Goal: Obtain resource: Download file/media

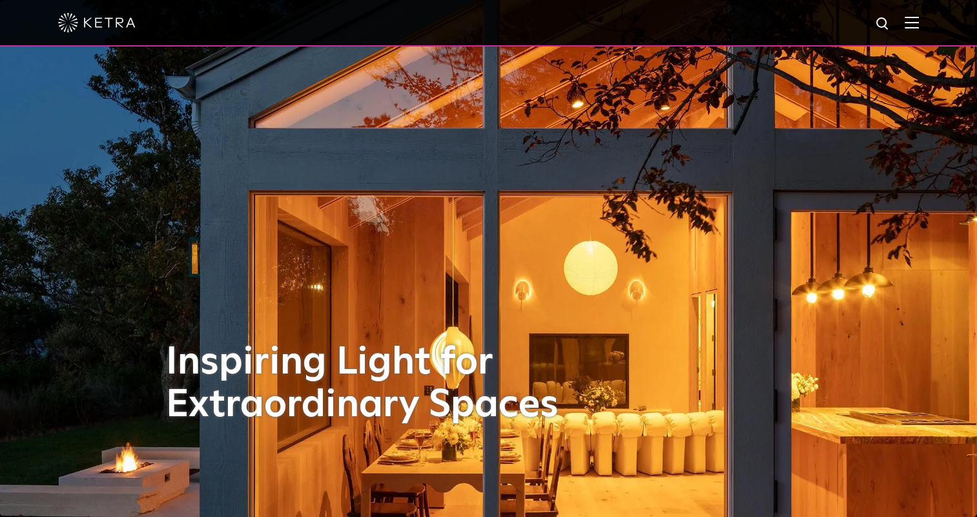
click at [919, 25] on img at bounding box center [912, 22] width 14 height 12
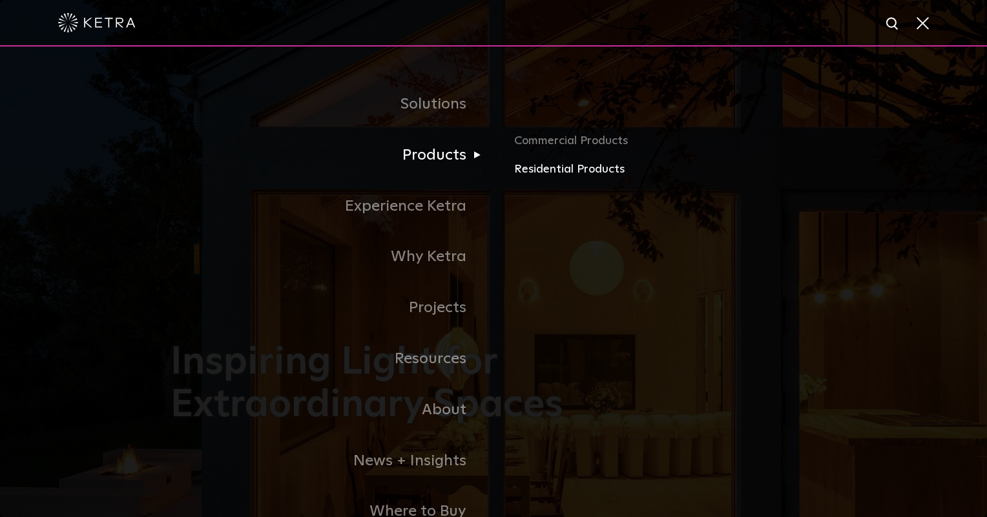
click at [583, 173] on link "Residential Products" at bounding box center [665, 169] width 302 height 19
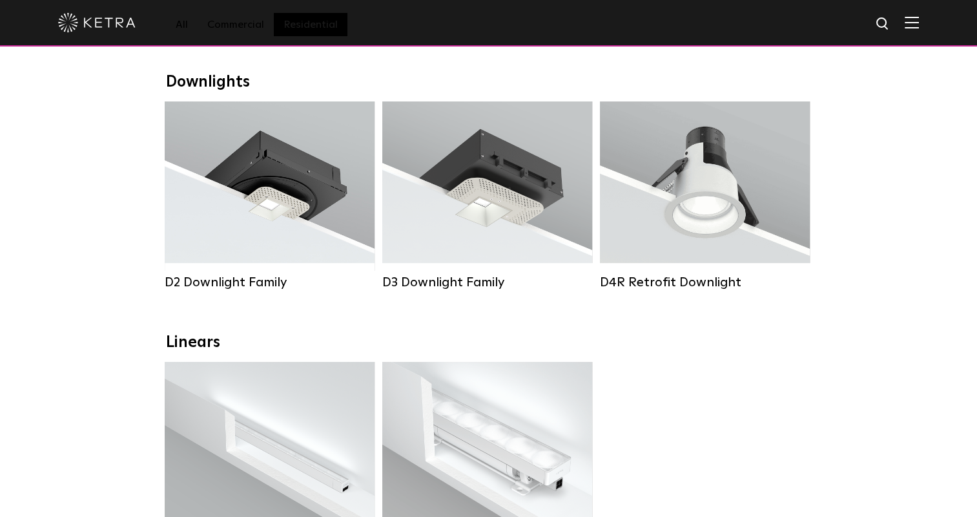
scroll to position [194, 0]
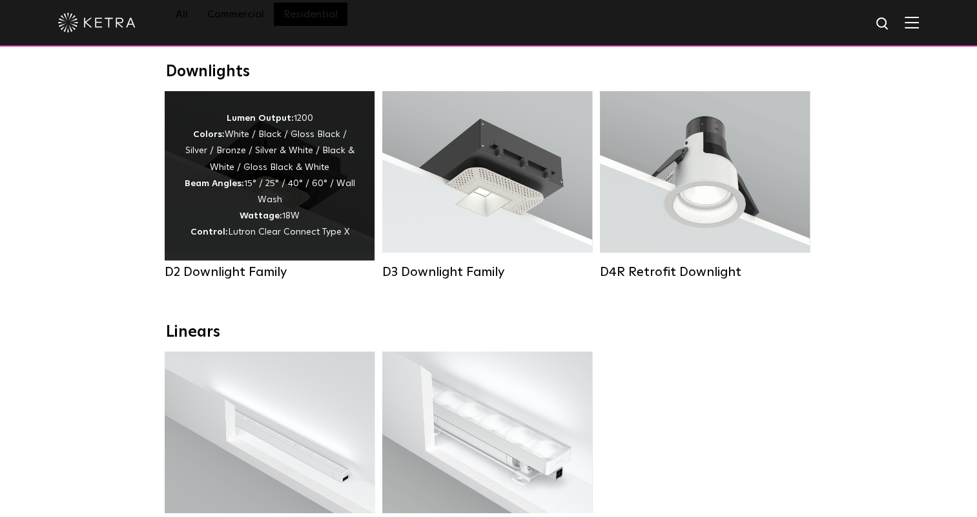
click at [236, 187] on strong "Beam Angles:" at bounding box center [214, 183] width 59 height 9
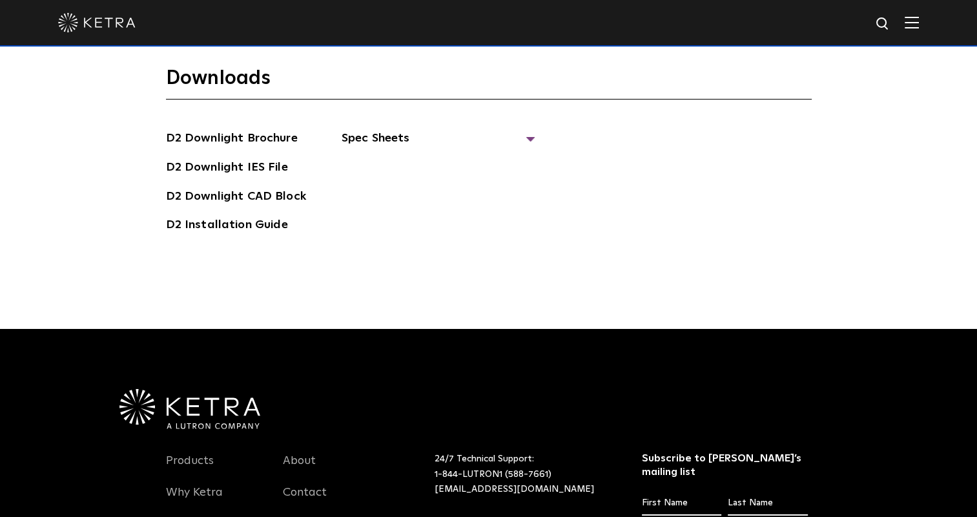
scroll to position [3315, 0]
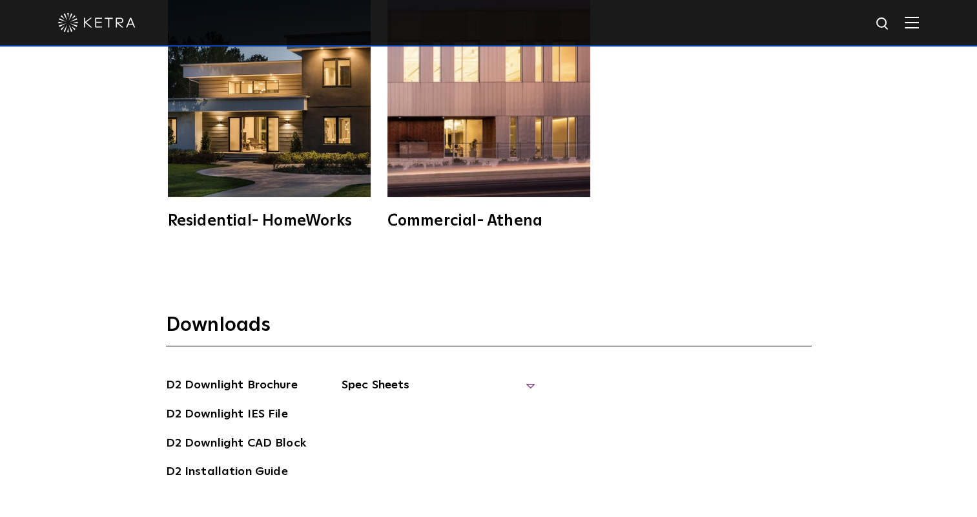
click at [388, 376] on span "Spec Sheets" at bounding box center [439, 390] width 194 height 28
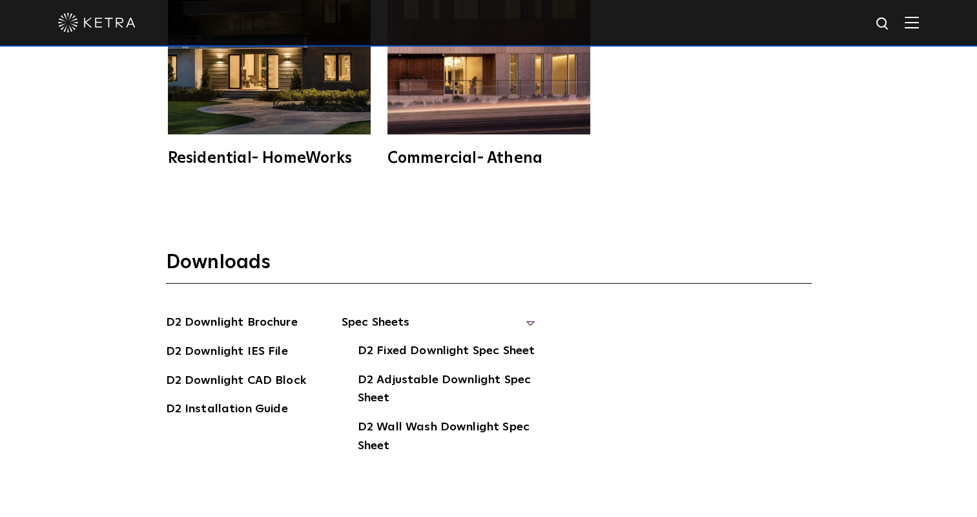
scroll to position [3444, 0]
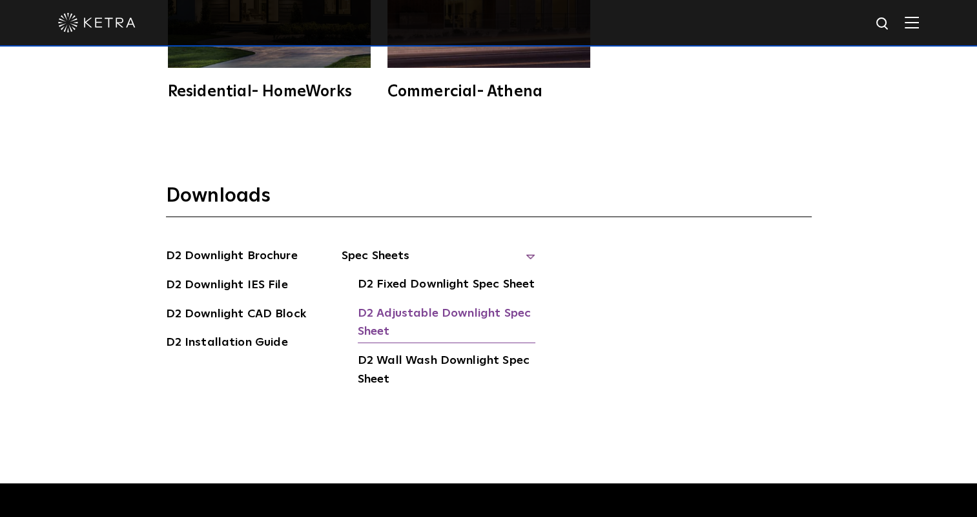
click at [367, 304] on link "D2 Adjustable Downlight Spec Sheet" at bounding box center [447, 323] width 178 height 39
